Goal: Find specific page/section: Find specific page/section

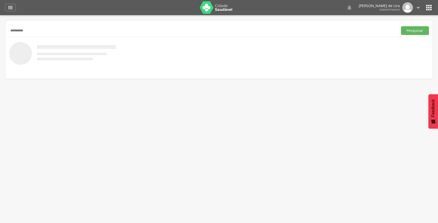
type input "**********"
click at [401, 26] on button "Pesquisar" at bounding box center [415, 30] width 28 height 9
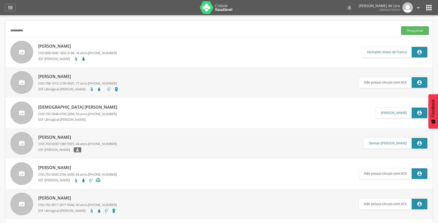
click at [52, 49] on div "Jose Roque de Brito CNS: 898 0046 1832 2146 , 74 anos, (99) 99999-9999 ESF Mabe…" at bounding box center [77, 52] width 78 height 20
type input "**********"
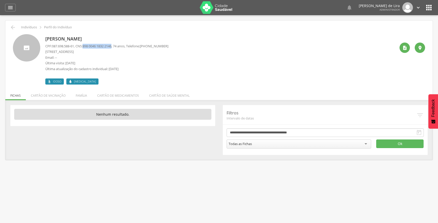
drag, startPoint x: 86, startPoint y: 46, endPoint x: 116, endPoint y: 48, distance: 31.0
click at [116, 48] on p "CPF: 087.698.588-61 , CNS: 898 0046 1832 2146 , 74 anos, Telefone: (99) 99999-9…" at bounding box center [106, 46] width 123 height 5
copy p "898 0046 1832 2146"
drag, startPoint x: 71, startPoint y: 49, endPoint x: 40, endPoint y: 40, distance: 31.7
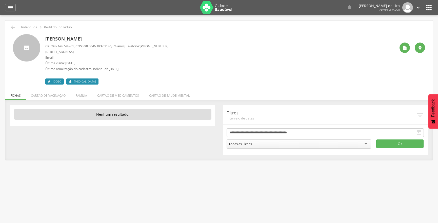
click at [71, 49] on div "CPF: 087.698.588-61 , CNS: 898 0046 1832 2146 , 74 anos, Telefone: (99) 99999-9…" at bounding box center [106, 59] width 123 height 30
drag, startPoint x: 42, startPoint y: 38, endPoint x: 98, endPoint y: 36, distance: 56.0
click at [102, 36] on div "Jose Roque de Brito CPF: 087.698.588-61 , CNS: 898 0046 1832 2146 , 74 anos, Te…" at bounding box center [219, 59] width 412 height 50
copy div "Jose Roque de Brito"
click at [10, 10] on icon "" at bounding box center [10, 8] width 6 height 6
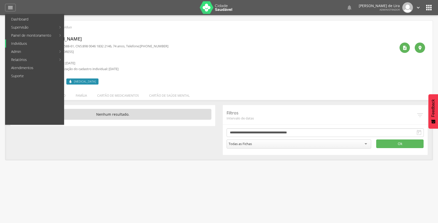
click at [18, 43] on link "Indivíduos" at bounding box center [35, 43] width 58 height 8
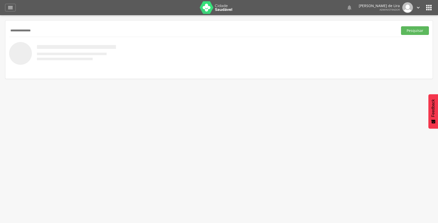
type input "**********"
click at [401, 26] on button "Pesquisar" at bounding box center [415, 30] width 28 height 9
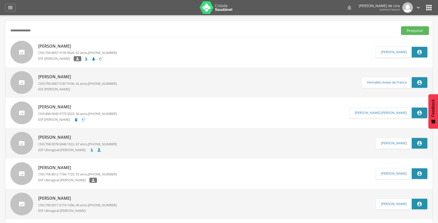
click at [50, 51] on span "706 8057 9159 5626" at bounding box center [59, 52] width 29 height 5
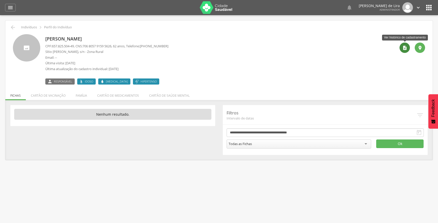
click at [402, 51] on div "" at bounding box center [404, 48] width 10 height 10
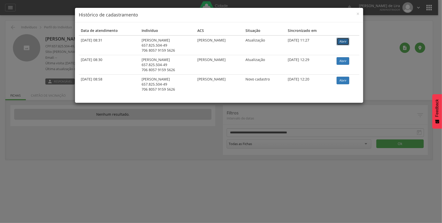
click at [345, 42] on link "Abrir" at bounding box center [342, 42] width 13 height 8
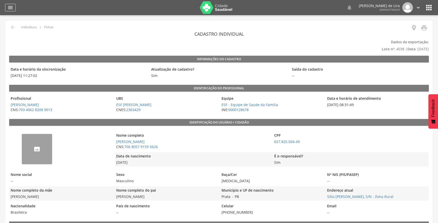
click at [12, 9] on icon "" at bounding box center [10, 8] width 6 height 6
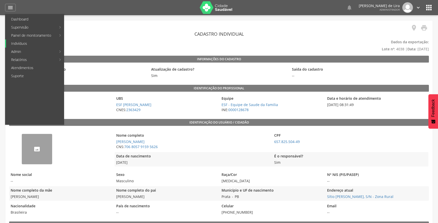
drag, startPoint x: 37, startPoint y: 43, endPoint x: 34, endPoint y: 44, distance: 2.8
click at [37, 43] on link "Indivíduos" at bounding box center [35, 43] width 58 height 8
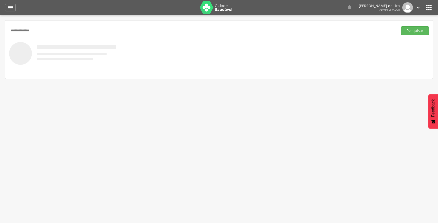
type input "**********"
click at [401, 26] on button "Pesquisar" at bounding box center [415, 30] width 28 height 9
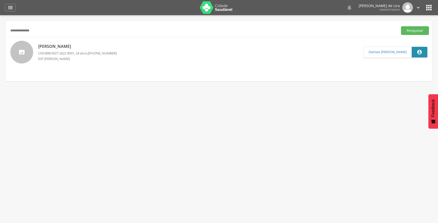
click at [78, 52] on p "CNS: 898 0027 2622 8501 , 24 anos, [PHONE_NUMBER]" at bounding box center [77, 53] width 78 height 5
type input "**********"
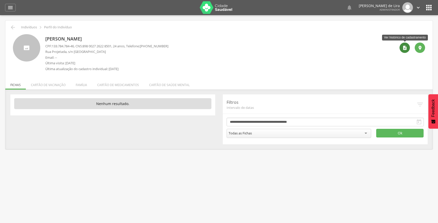
click at [403, 49] on icon "" at bounding box center [404, 47] width 5 height 5
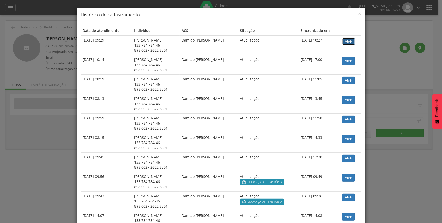
click at [348, 42] on link "Abrir" at bounding box center [348, 42] width 13 height 8
